Goal: Information Seeking & Learning: Learn about a topic

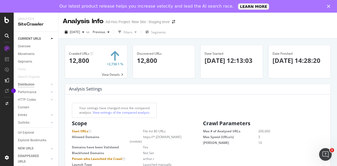
scroll to position [8, 0]
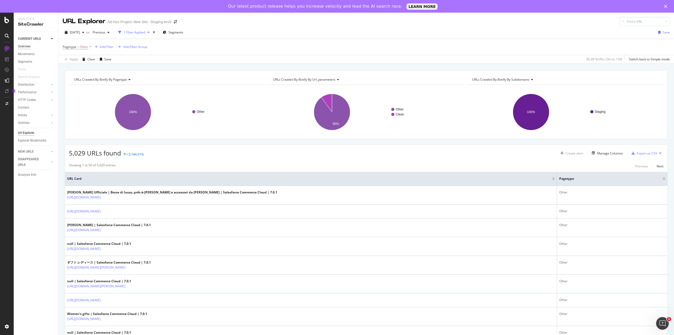
click at [25, 45] on div "Overview" at bounding box center [24, 47] width 13 height 6
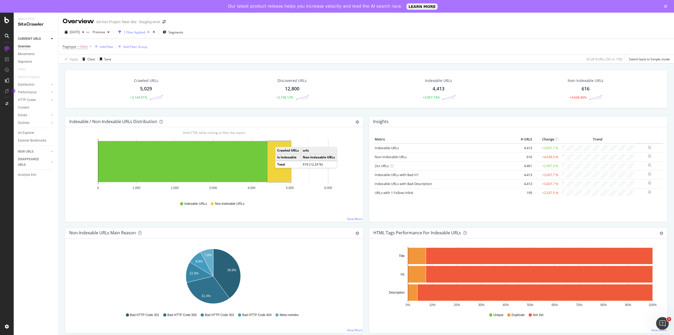
click at [248, 101] on div "Discovered URLs 12,800 +2,738.13%" at bounding box center [292, 88] width 146 height 27
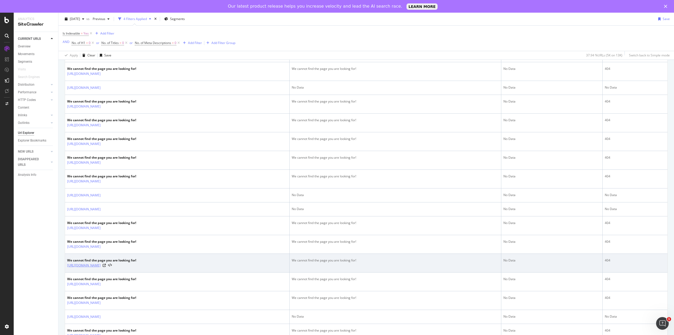
scroll to position [558, 0]
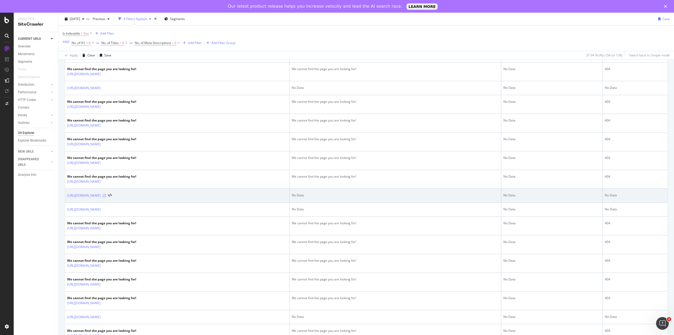
click at [106, 194] on icon at bounding box center [104, 195] width 3 height 3
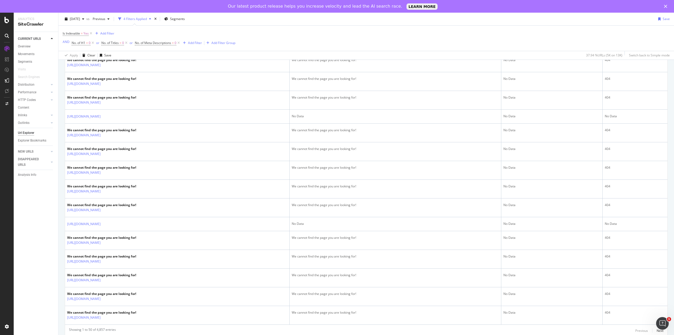
scroll to position [761, 0]
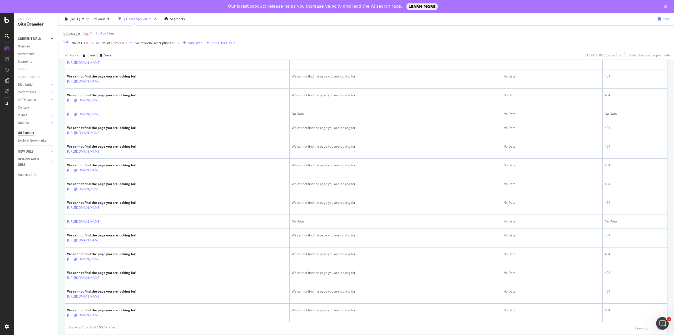
click at [657, 326] on div "Next" at bounding box center [660, 328] width 7 height 4
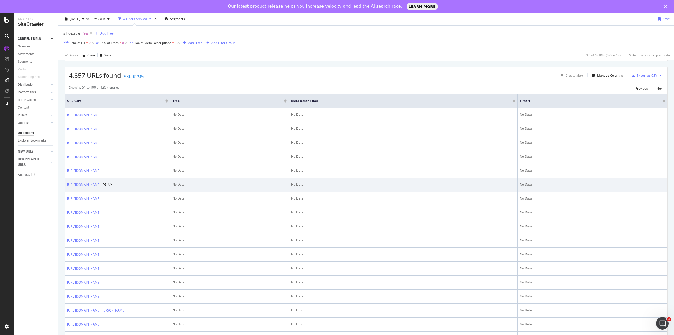
scroll to position [91, 0]
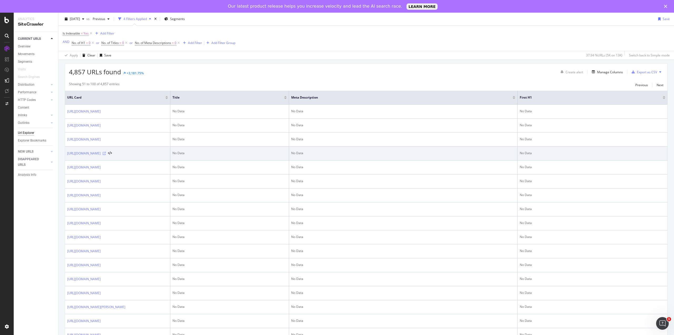
click at [106, 152] on icon at bounding box center [104, 153] width 3 height 3
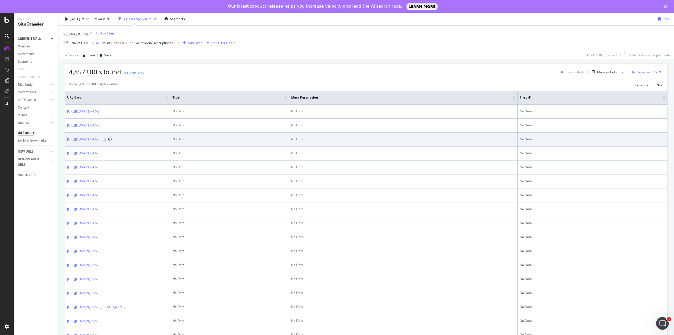
click at [106, 138] on icon at bounding box center [104, 139] width 3 height 3
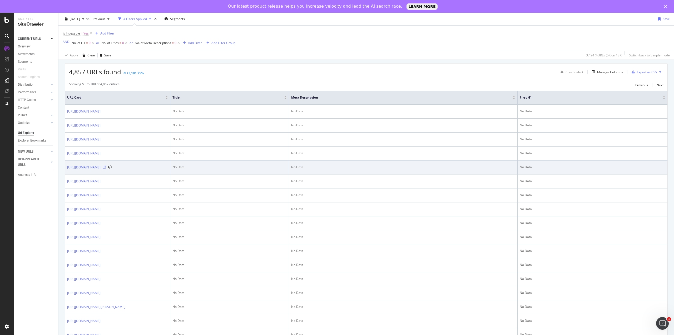
click at [106, 166] on icon at bounding box center [104, 167] width 3 height 3
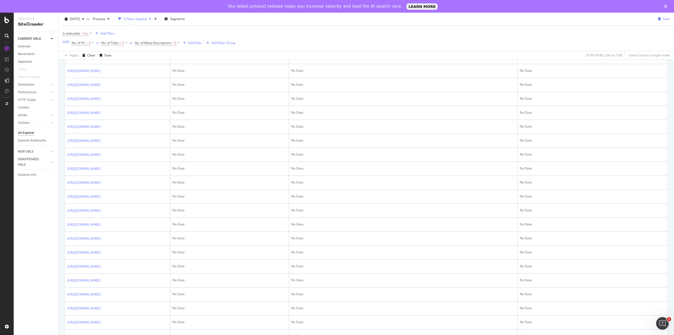
scroll to position [582, 0]
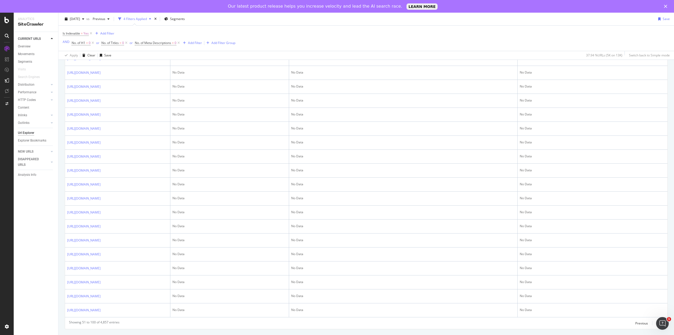
click at [657, 323] on div "Next" at bounding box center [660, 323] width 7 height 4
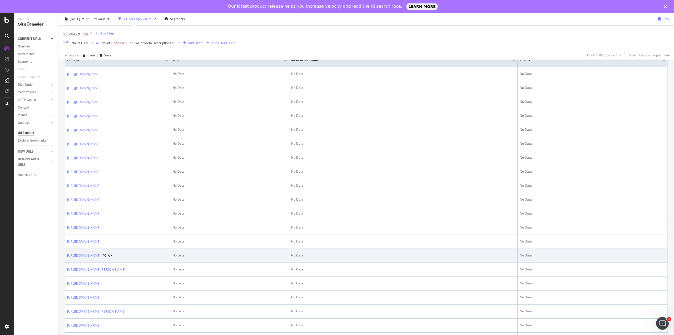
scroll to position [126, 0]
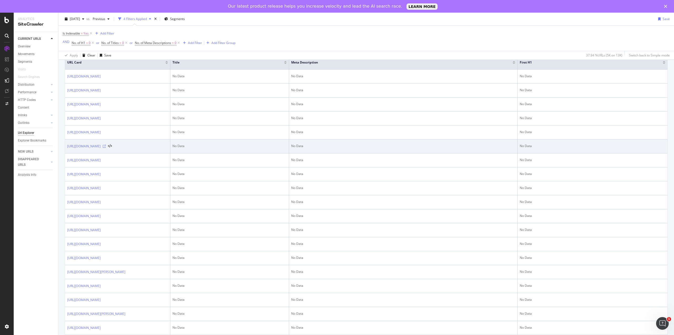
click at [106, 145] on icon at bounding box center [104, 146] width 3 height 3
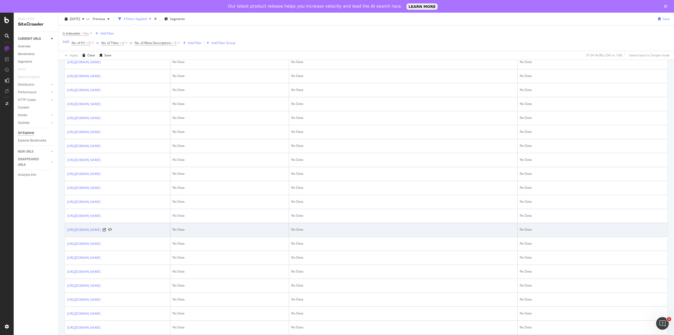
scroll to position [624, 0]
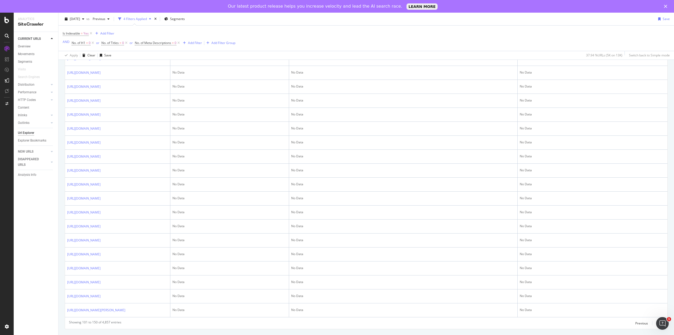
click at [657, 323] on div "Next" at bounding box center [660, 323] width 7 height 4
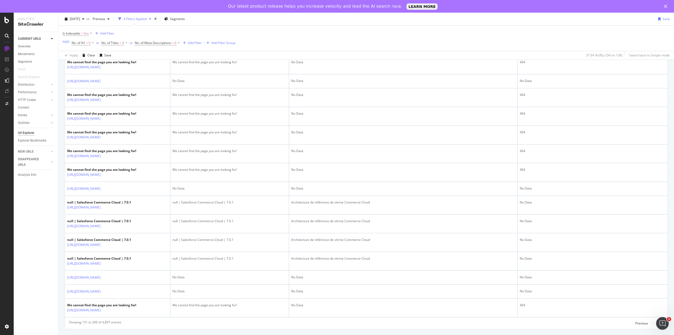
scroll to position [737, 0]
click at [657, 323] on div "Next" at bounding box center [660, 323] width 7 height 4
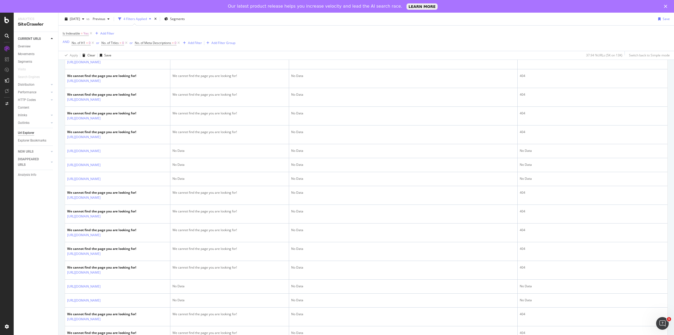
scroll to position [742, 0]
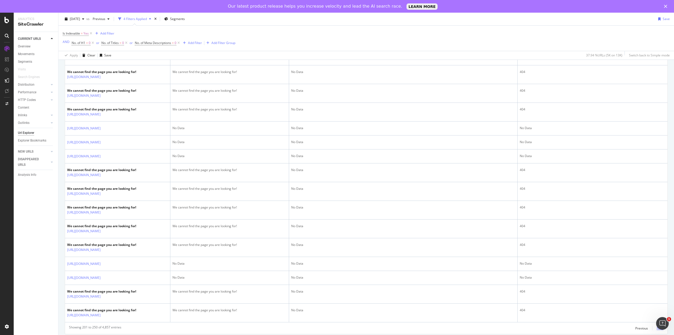
click at [657, 326] on div "Next" at bounding box center [660, 328] width 7 height 4
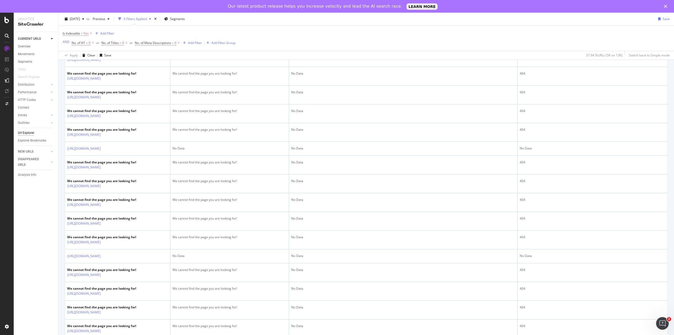
scroll to position [756, 0]
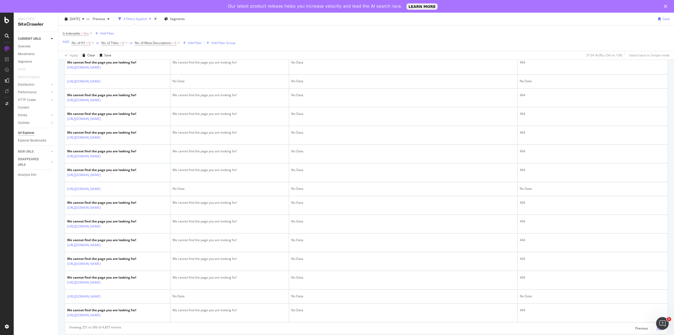
click at [657, 326] on div "Next" at bounding box center [660, 328] width 7 height 4
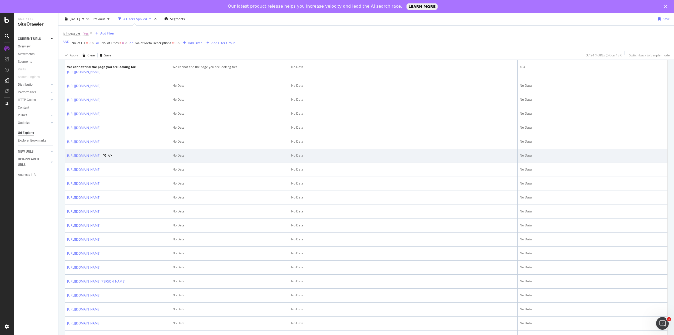
scroll to position [661, 0]
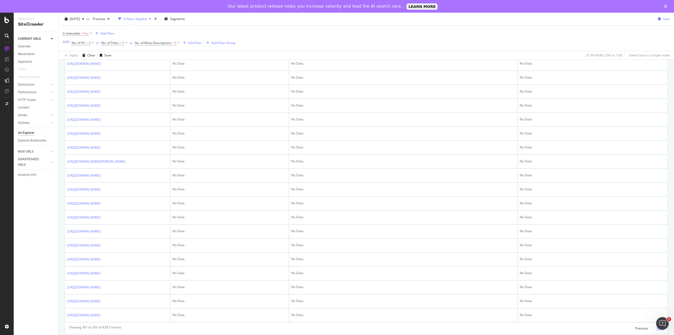
click at [657, 326] on div "Next" at bounding box center [660, 328] width 7 height 4
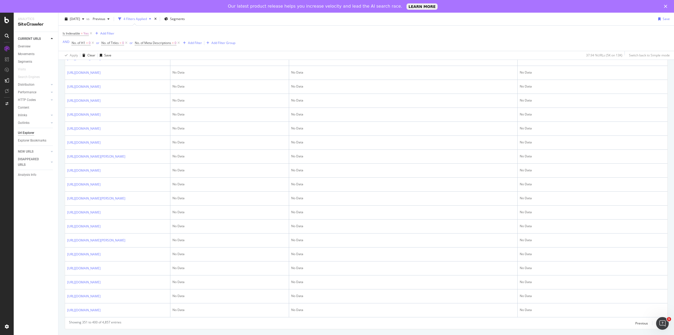
click at [657, 323] on div "Next" at bounding box center [660, 323] width 7 height 4
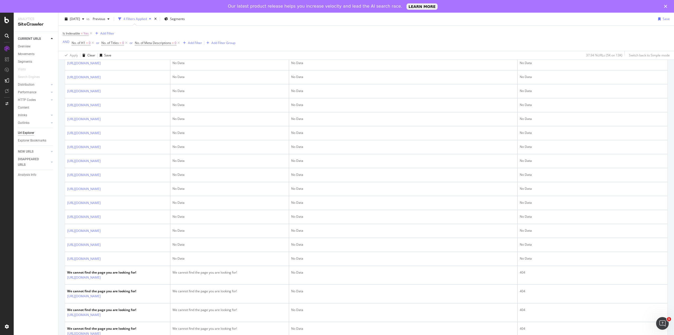
scroll to position [674, 0]
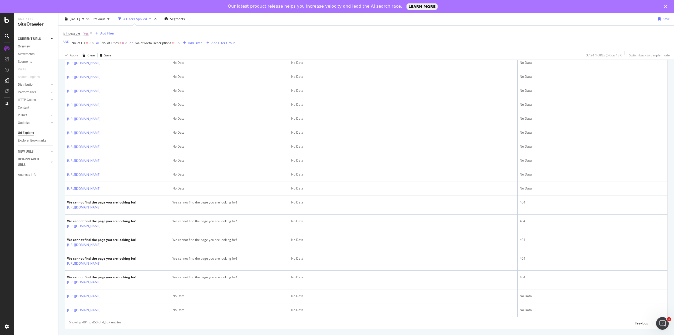
click at [657, 322] on div "Next" at bounding box center [660, 323] width 7 height 4
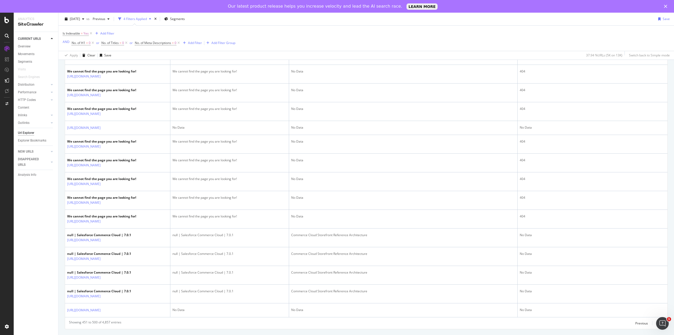
scroll to position [772, 0]
click at [657, 323] on div "Next" at bounding box center [660, 323] width 7 height 4
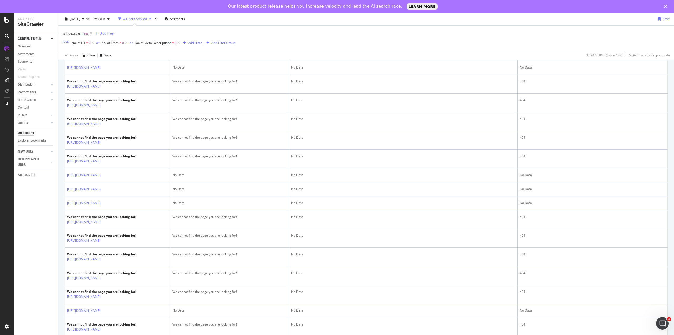
scroll to position [751, 0]
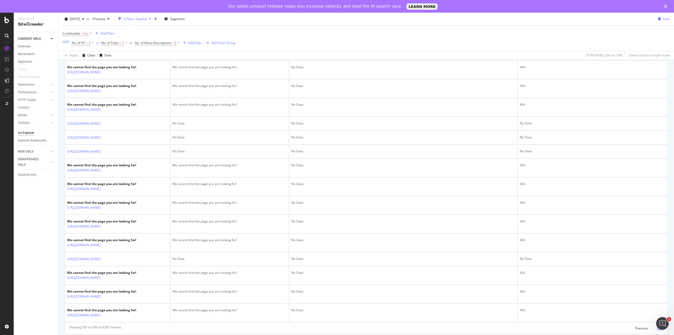
click at [657, 326] on div "Next" at bounding box center [660, 328] width 7 height 4
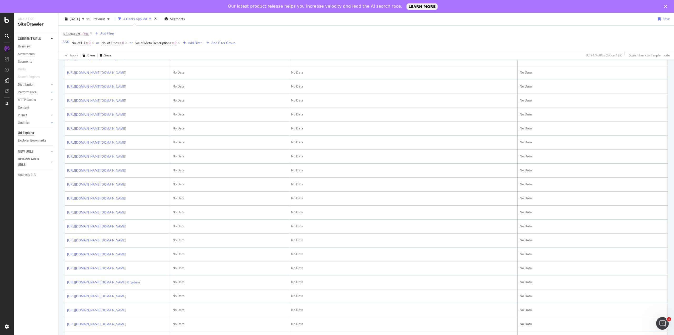
scroll to position [527, 0]
click at [131, 45] on icon at bounding box center [129, 43] width 3 height 3
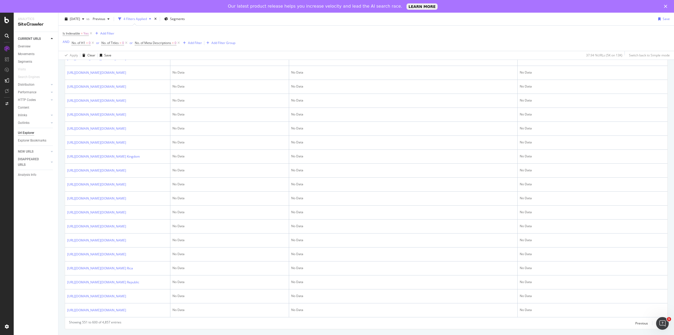
scroll to position [1047, 0]
click at [657, 323] on div "Next" at bounding box center [660, 323] width 7 height 4
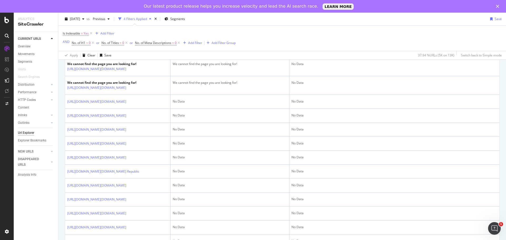
scroll to position [630, 0]
click at [196, 43] on div "Add Filter" at bounding box center [195, 43] width 14 height 4
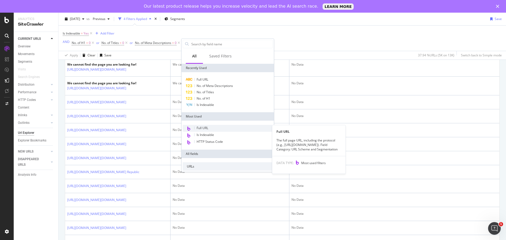
click at [214, 129] on div "Full URL" at bounding box center [228, 128] width 90 height 7
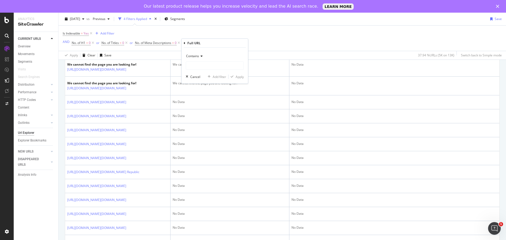
click at [197, 57] on span "Contains" at bounding box center [192, 56] width 13 height 4
click at [203, 115] on span "Doesn't contain" at bounding box center [199, 115] width 23 height 4
click at [196, 66] on input "text" at bounding box center [214, 65] width 57 height 8
type input "d"
type input "c"
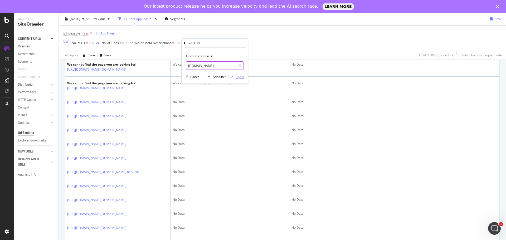
type input "demandware.store"
click at [236, 77] on div "Apply" at bounding box center [239, 77] width 8 height 4
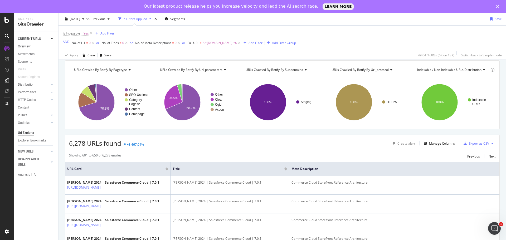
scroll to position [26, 0]
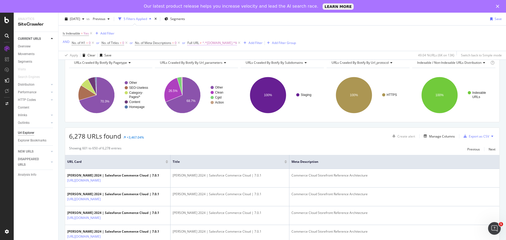
click at [211, 42] on span "^.*demandware.store.*$" at bounding box center [219, 42] width 35 height 7
click at [217, 57] on icon at bounding box center [217, 55] width 4 height 3
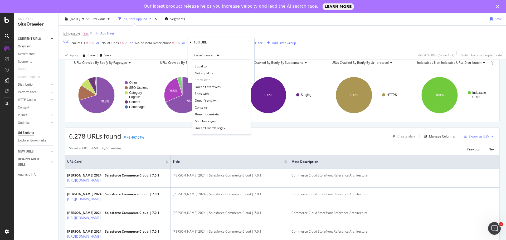
click at [217, 57] on icon at bounding box center [217, 55] width 4 height 3
click at [211, 128] on span "Doesn't match regex" at bounding box center [210, 128] width 31 height 4
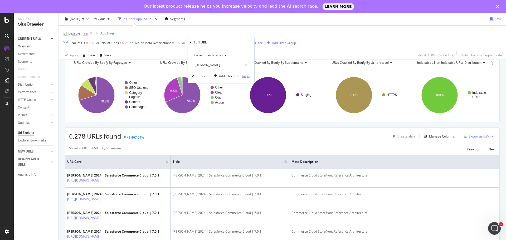
click at [245, 75] on div "Apply" at bounding box center [246, 76] width 8 height 4
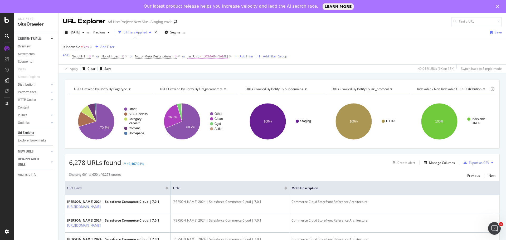
click at [199, 56] on span "Full URL" at bounding box center [193, 56] width 12 height 4
click at [198, 88] on div "Cancel" at bounding box center [202, 89] width 10 height 4
click at [232, 56] on icon at bounding box center [230, 56] width 4 height 5
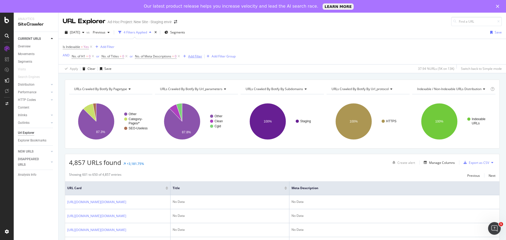
click at [197, 57] on div "Add Filter" at bounding box center [195, 56] width 14 height 4
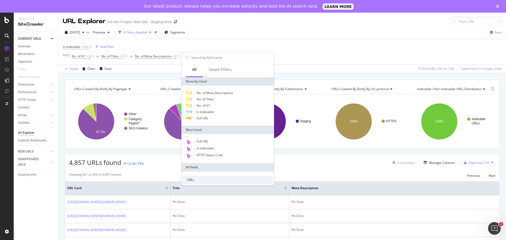
click at [289, 52] on div "Is Indexable = Yes Add Filter AND No. of H1 = 0 or No. of Titles = 0 or No. of …" at bounding box center [282, 51] width 439 height 25
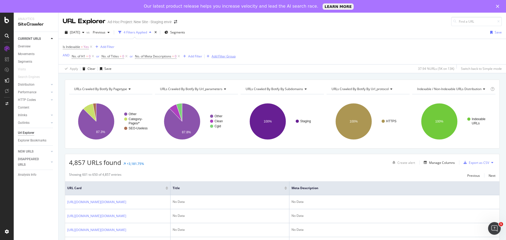
click at [220, 59] on button "Add Filter Group" at bounding box center [219, 56] width 31 height 6
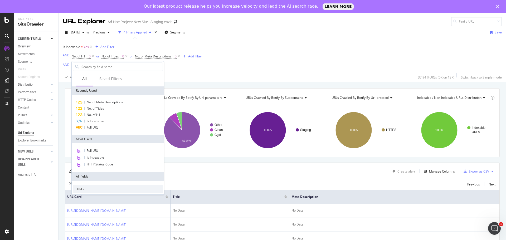
click at [239, 58] on div "Is Indexable = Yes Add Filter AND No. of H1 = 0 or No. of Titles = 0 or No. of …" at bounding box center [282, 56] width 439 height 34
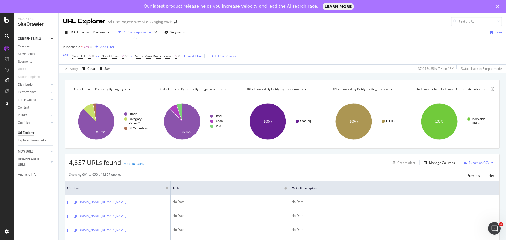
click at [226, 56] on div "Add Filter Group" at bounding box center [224, 56] width 24 height 4
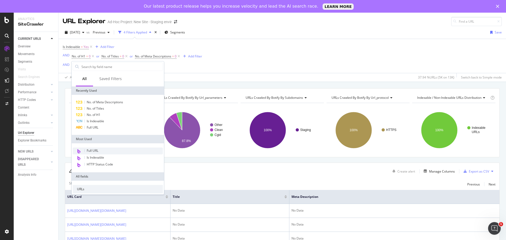
click at [142, 149] on div "Full URL" at bounding box center [118, 151] width 90 height 7
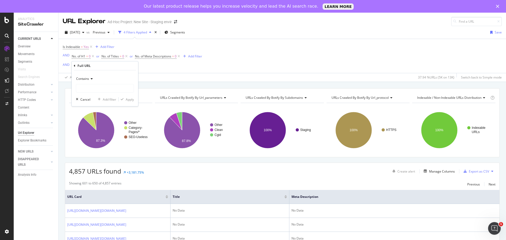
click at [87, 77] on span "Contains" at bounding box center [82, 78] width 13 height 4
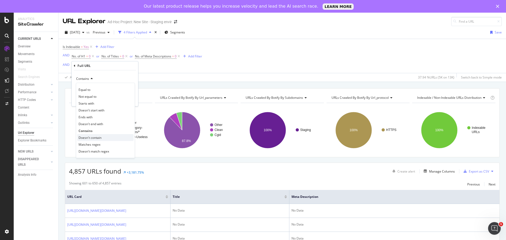
click at [103, 137] on div "Doesn't contain" at bounding box center [105, 137] width 56 height 7
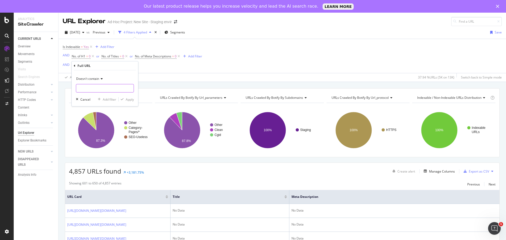
click at [98, 88] on input "text" at bounding box center [104, 88] width 57 height 8
type input "demandware"
click at [128, 101] on div "Apply" at bounding box center [130, 99] width 8 height 4
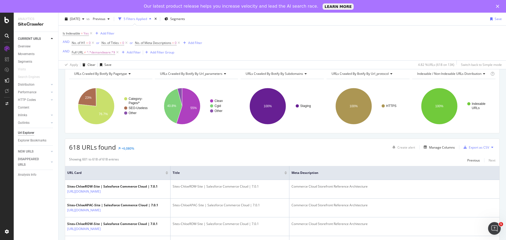
scroll to position [53, 0]
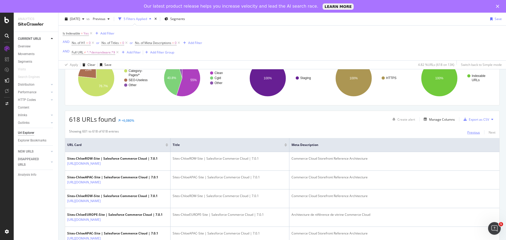
click at [468, 133] on div "Previous" at bounding box center [473, 132] width 13 height 4
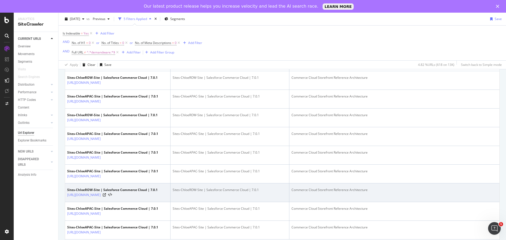
scroll to position [917, 0]
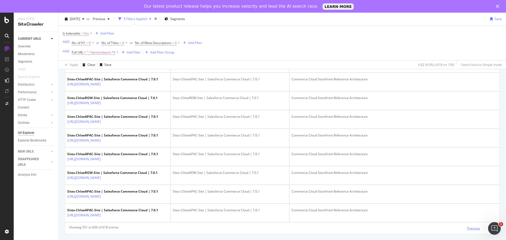
click at [467, 227] on div "Previous" at bounding box center [473, 228] width 13 height 4
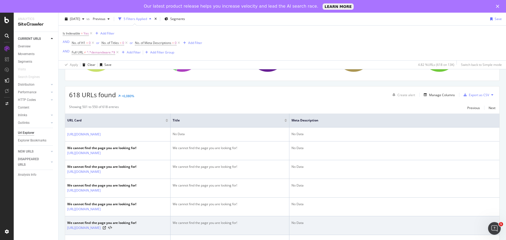
scroll to position [74, 0]
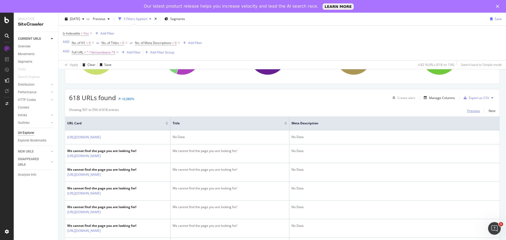
click at [468, 110] on div "Previous" at bounding box center [473, 111] width 13 height 4
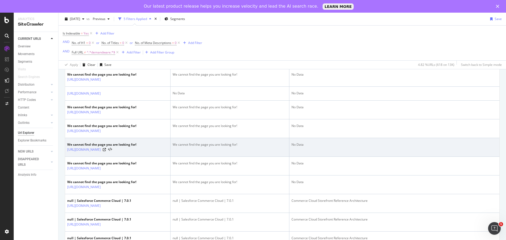
scroll to position [885, 0]
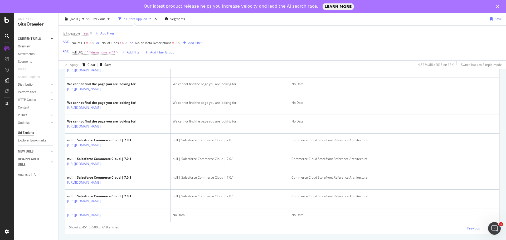
click at [467, 226] on div "Previous" at bounding box center [473, 228] width 13 height 4
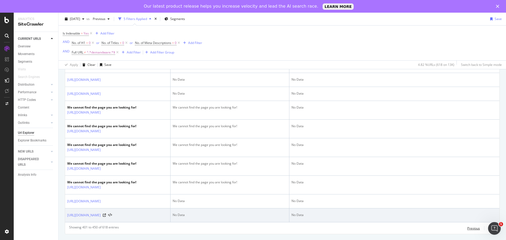
scroll to position [787, 0]
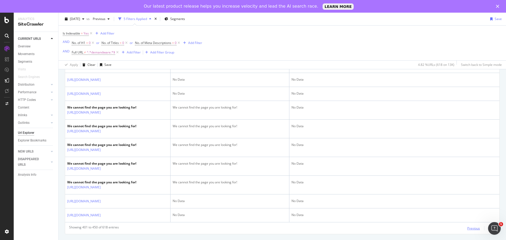
click at [470, 229] on div "Previous" at bounding box center [473, 228] width 13 height 4
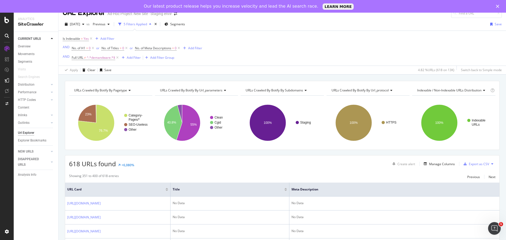
scroll to position [711, 0]
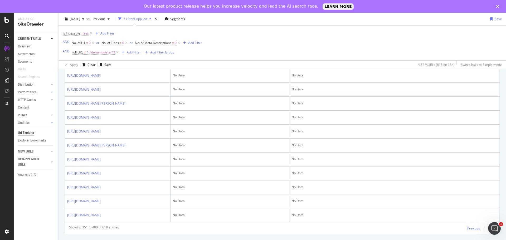
click at [468, 228] on div "Previous" at bounding box center [473, 228] width 13 height 4
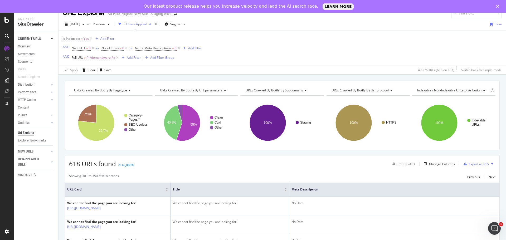
scroll to position [774, 0]
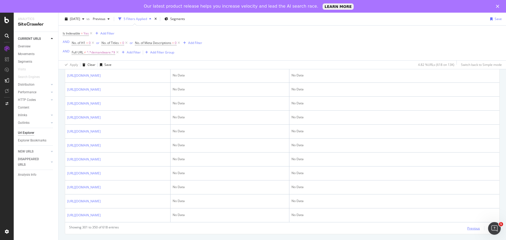
click at [472, 228] on div "Previous" at bounding box center [473, 228] width 13 height 4
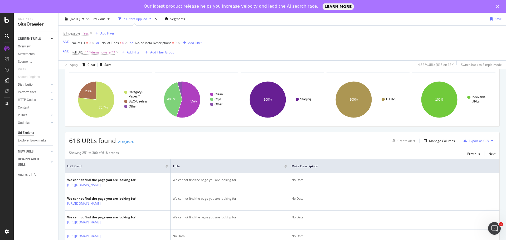
scroll to position [0, 0]
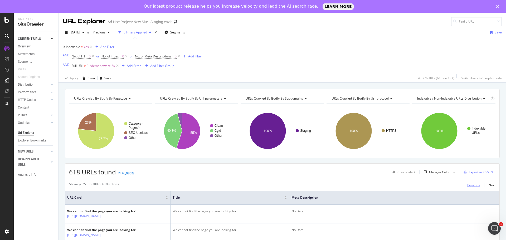
click at [468, 183] on div "Previous" at bounding box center [473, 185] width 13 height 4
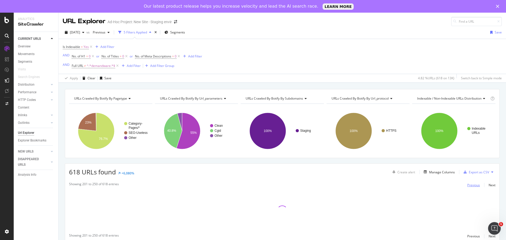
click at [468, 183] on div "Previous" at bounding box center [473, 185] width 13 height 4
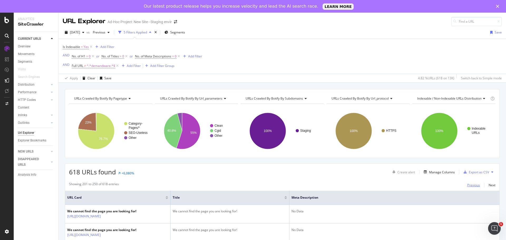
click at [468, 183] on div "Previous" at bounding box center [473, 185] width 13 height 4
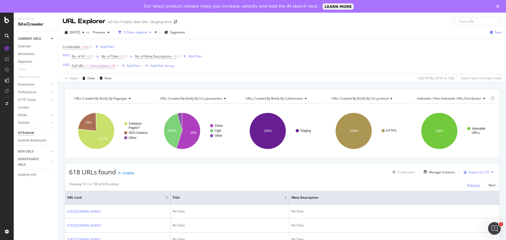
click at [468, 183] on div "Previous" at bounding box center [473, 185] width 13 height 4
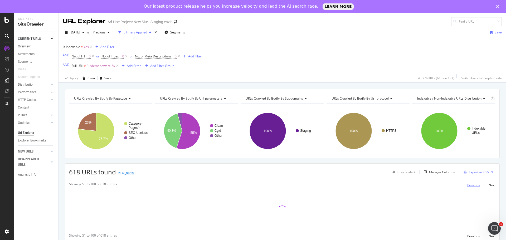
click at [468, 183] on div "Previous" at bounding box center [473, 185] width 13 height 4
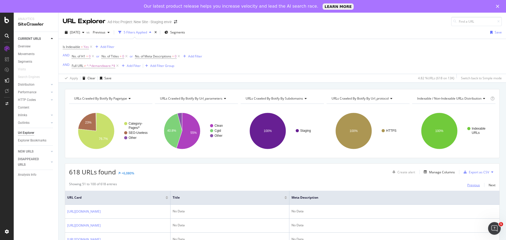
click at [468, 183] on div "Previous" at bounding box center [473, 185] width 13 height 4
click at [467, 183] on div "Previous" at bounding box center [473, 185] width 13 height 4
